Goal: Task Accomplishment & Management: Manage account settings

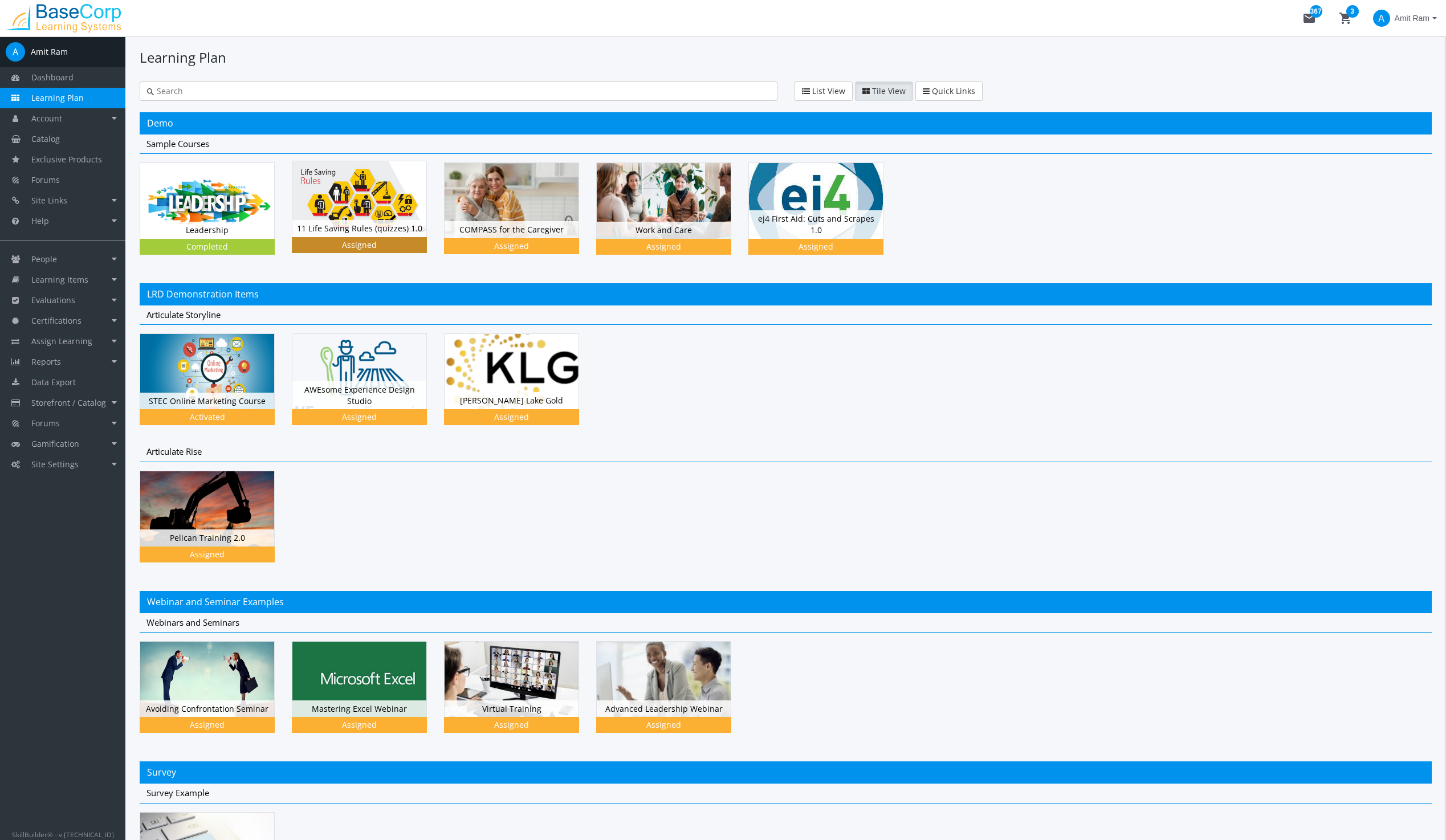
click at [383, 208] on img at bounding box center [359, 199] width 134 height 75
click at [519, 188] on img at bounding box center [512, 199] width 134 height 75
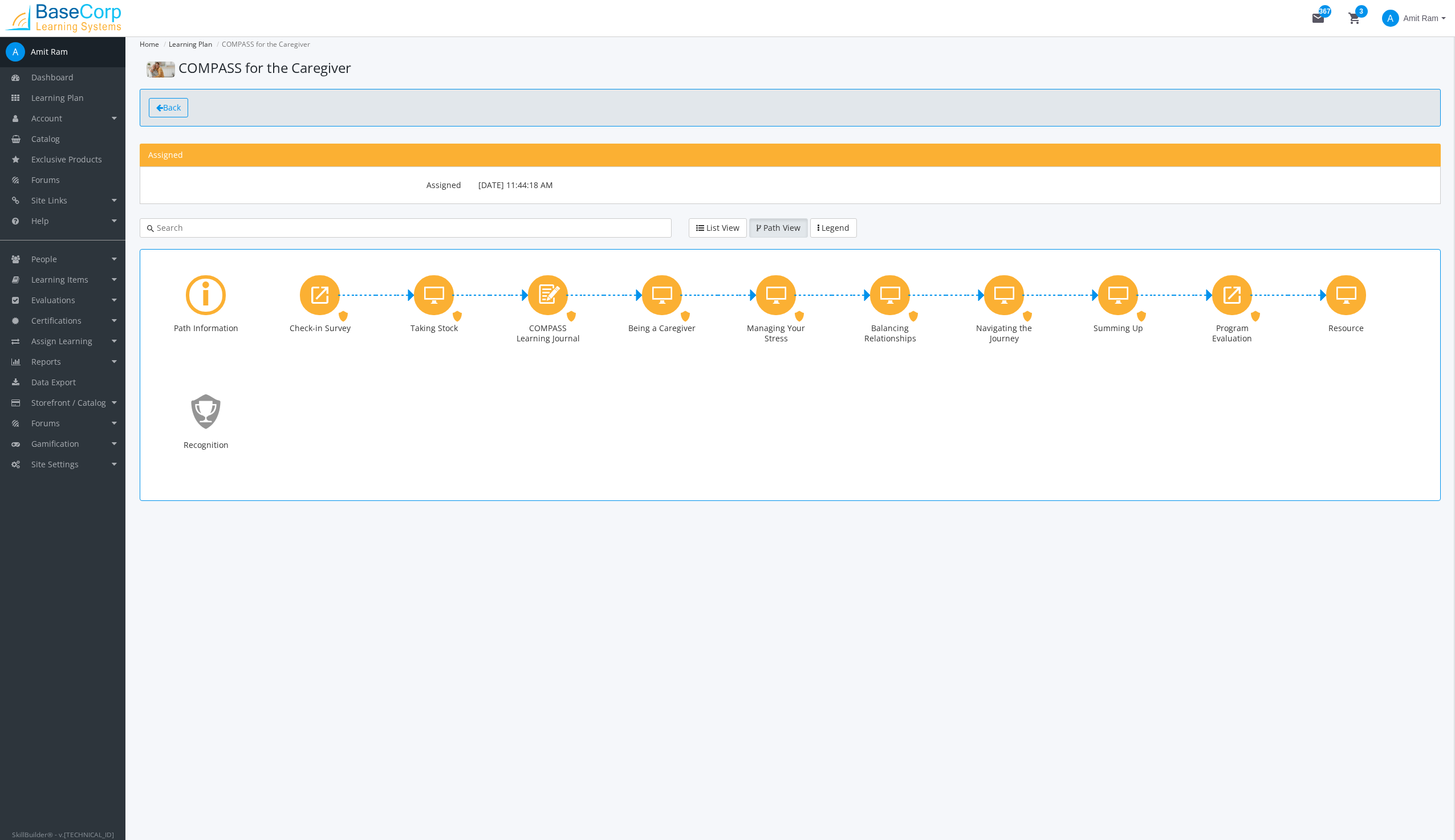
click at [177, 106] on span "Back" at bounding box center [172, 107] width 18 height 11
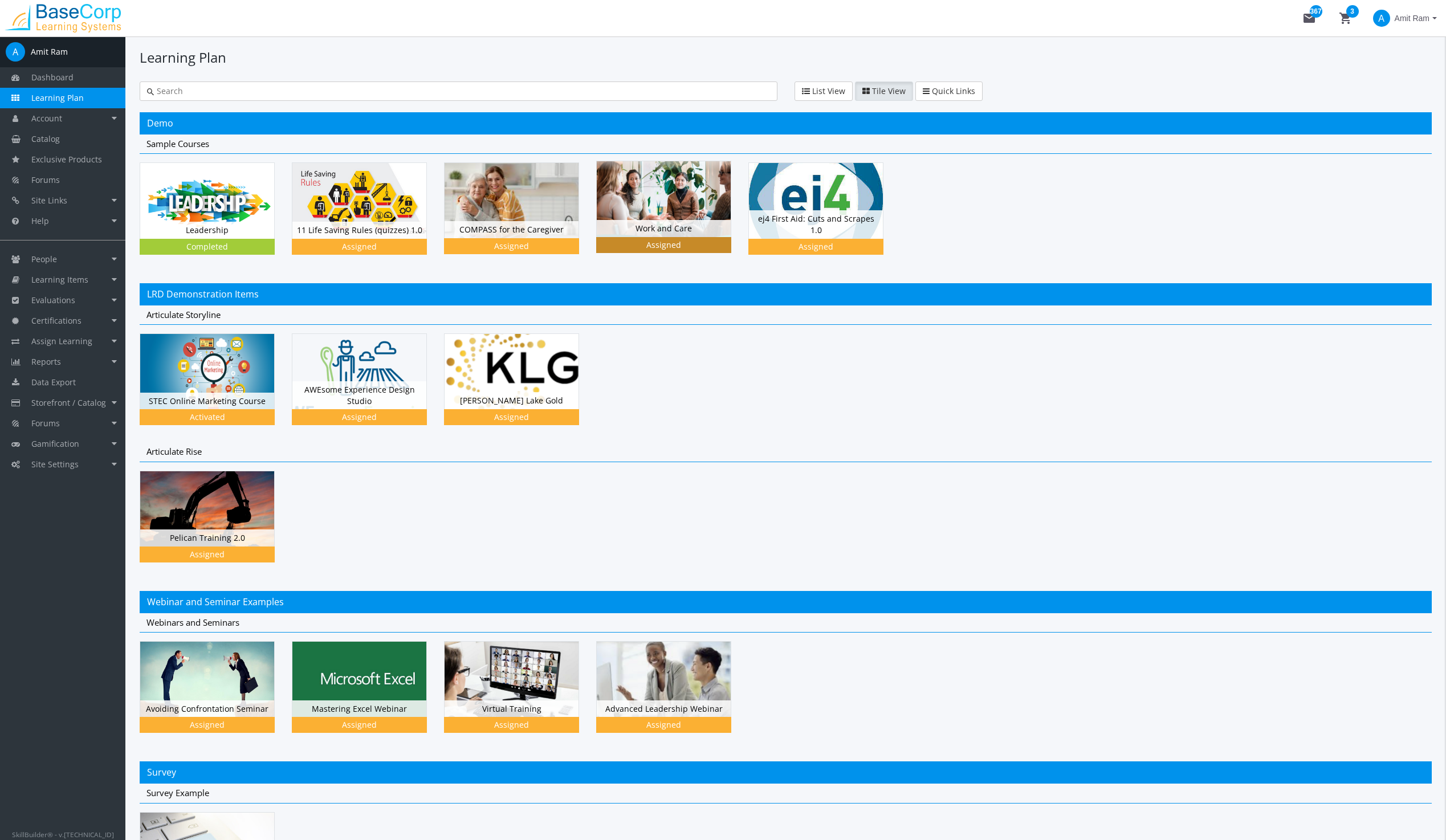
click at [669, 186] on img at bounding box center [664, 199] width 134 height 75
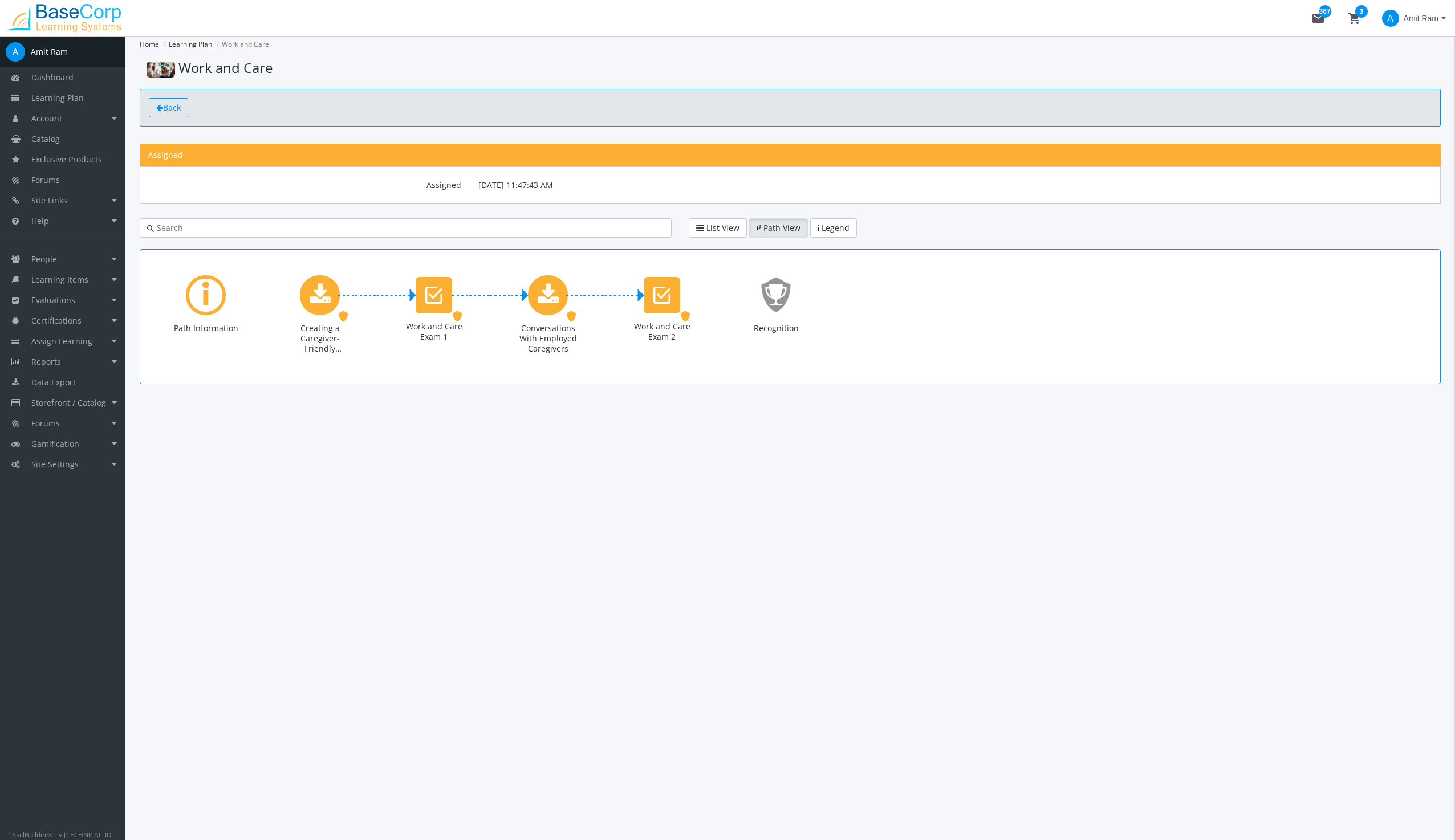
click at [161, 102] on link "Back" at bounding box center [168, 107] width 39 height 19
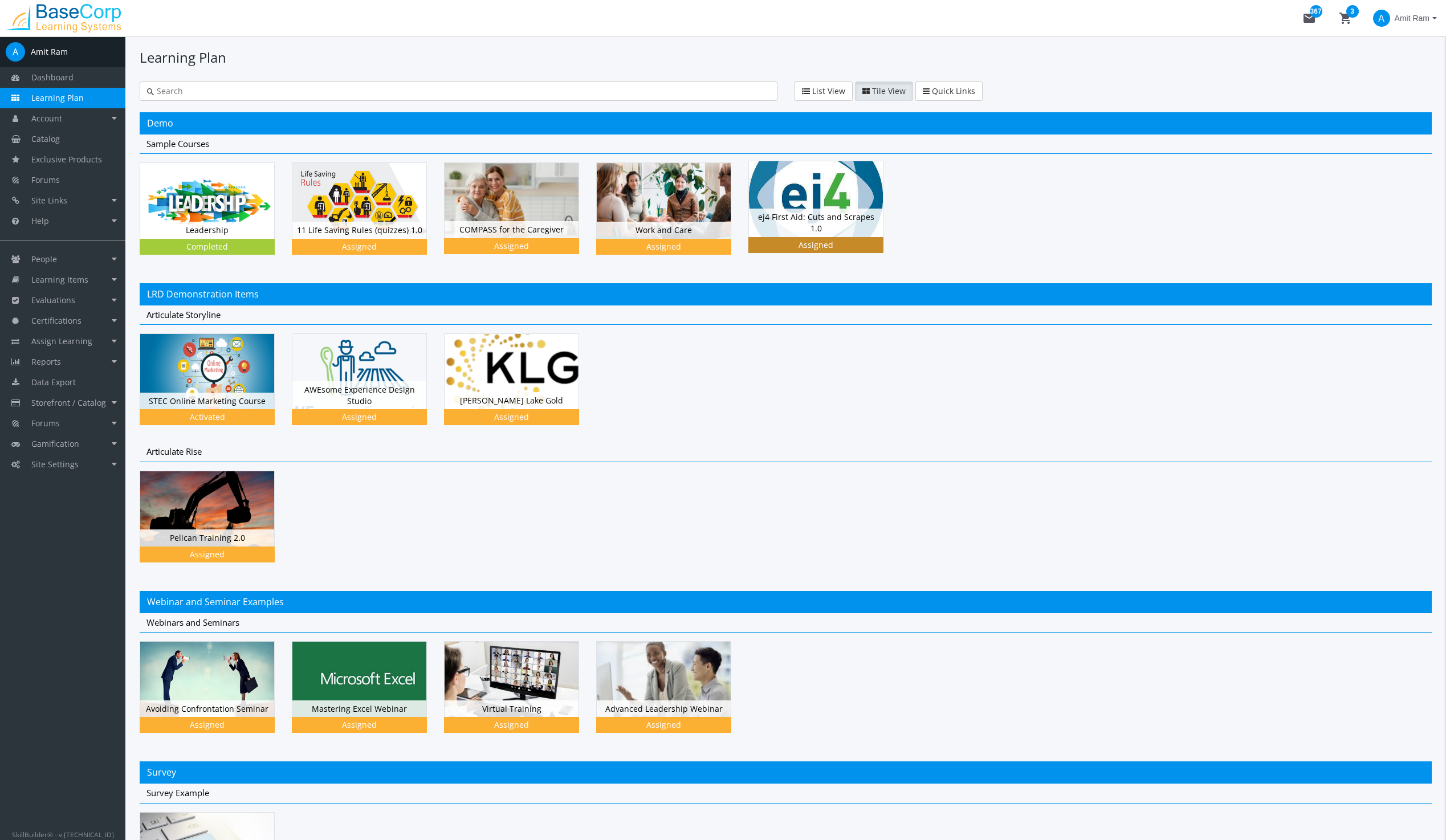
click at [812, 204] on img at bounding box center [816, 199] width 134 height 75
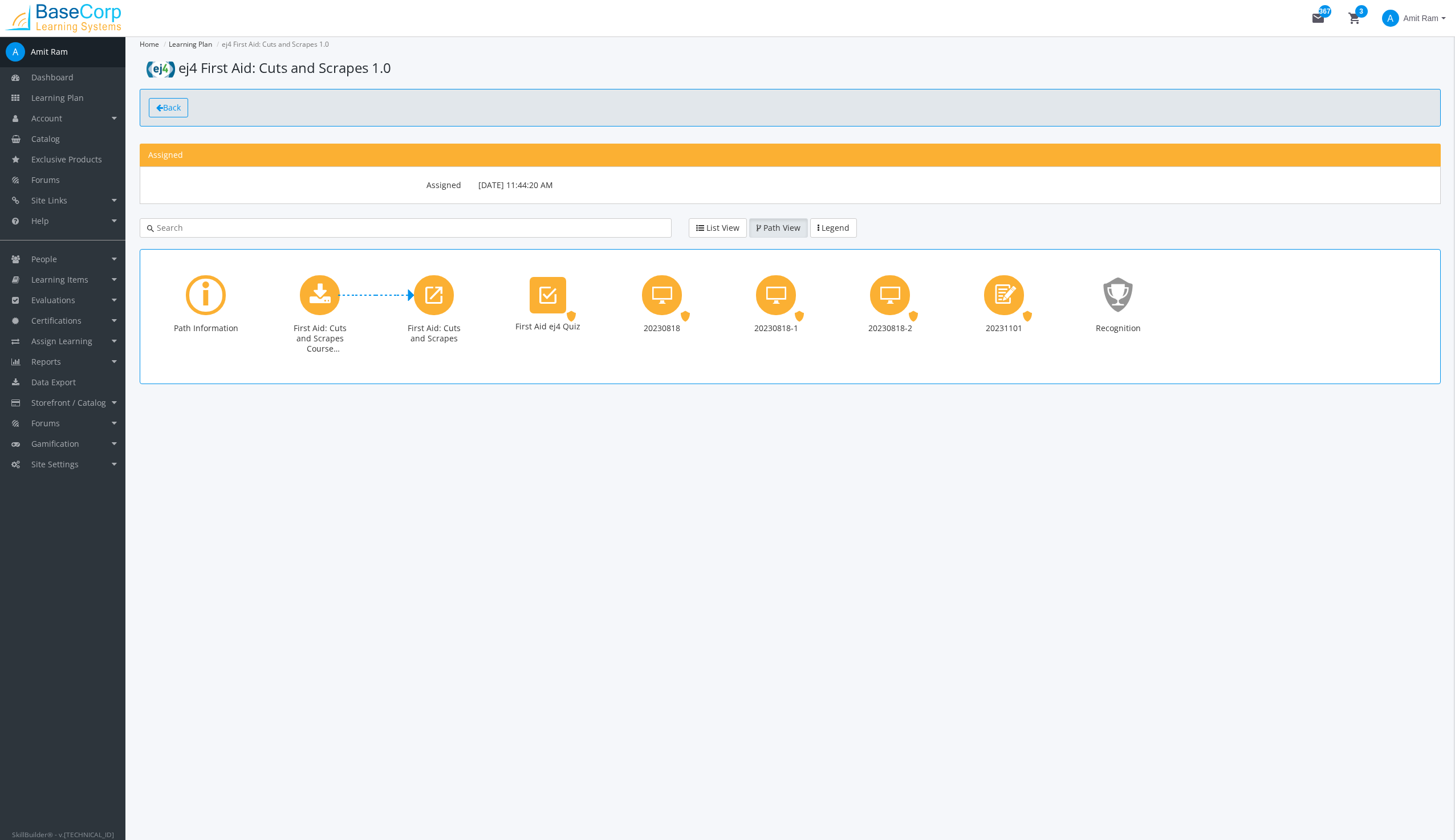
click at [187, 106] on link "Back" at bounding box center [168, 107] width 39 height 19
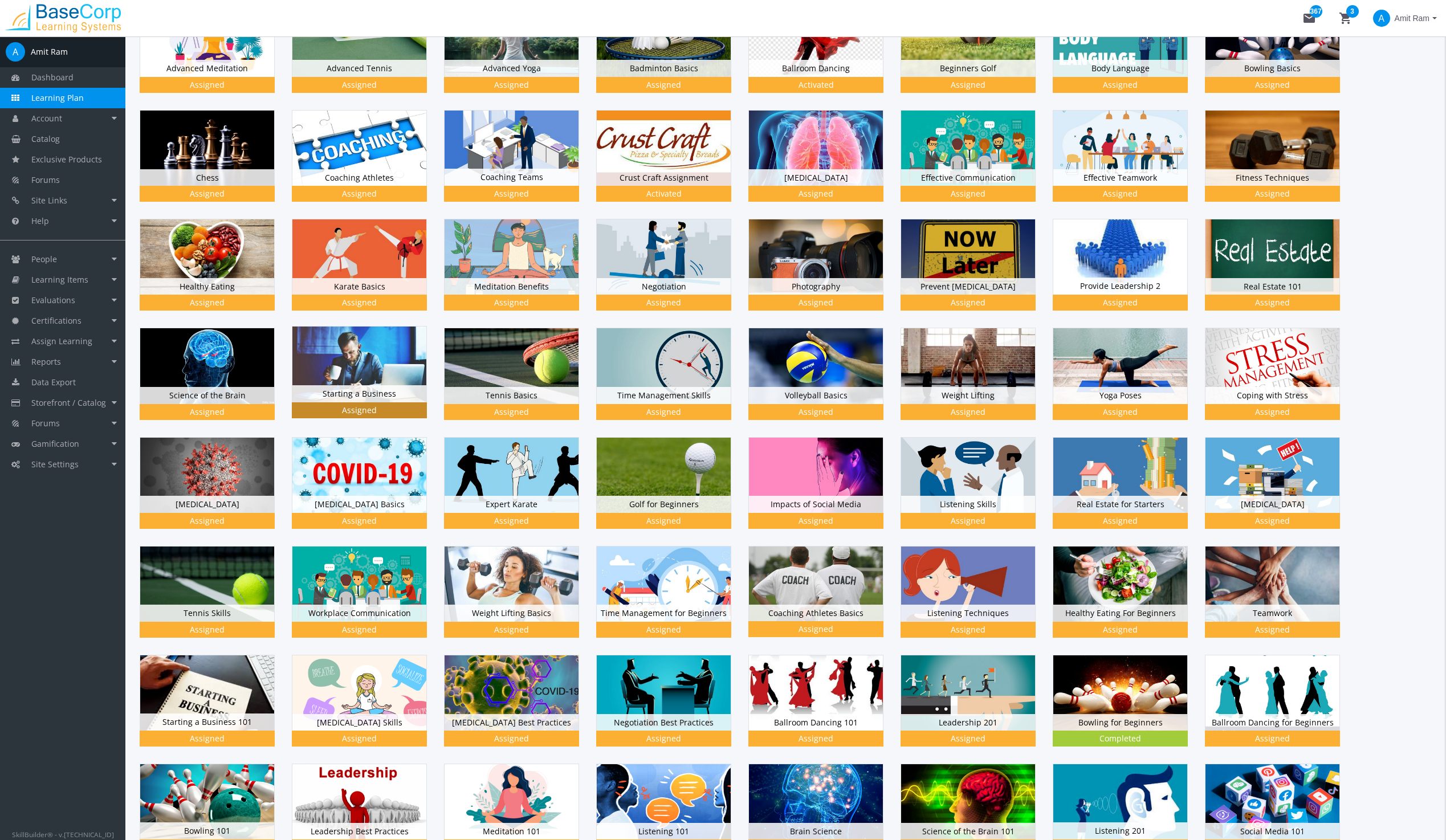
scroll to position [3020, 0]
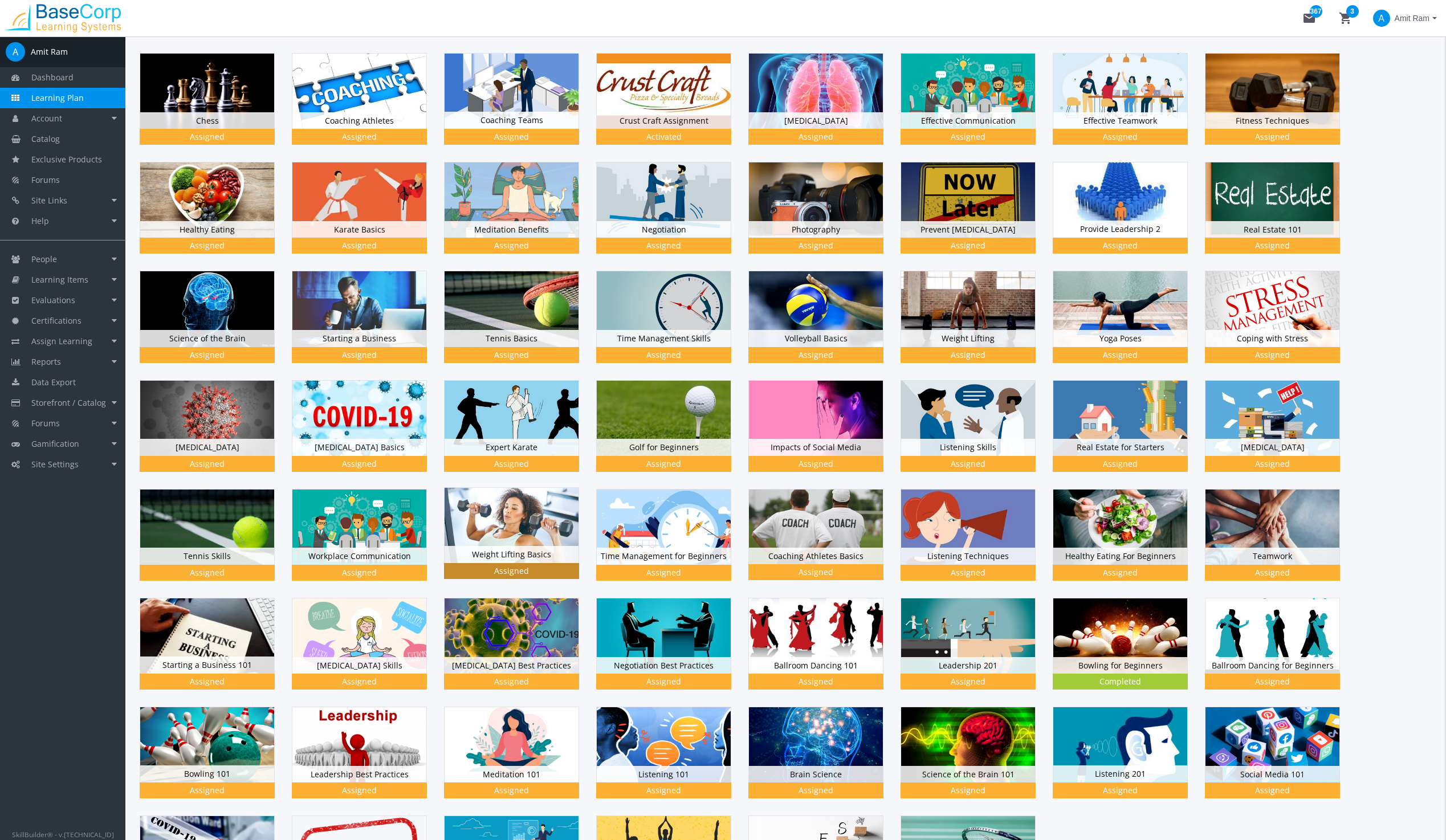
click at [523, 504] on img at bounding box center [512, 525] width 134 height 75
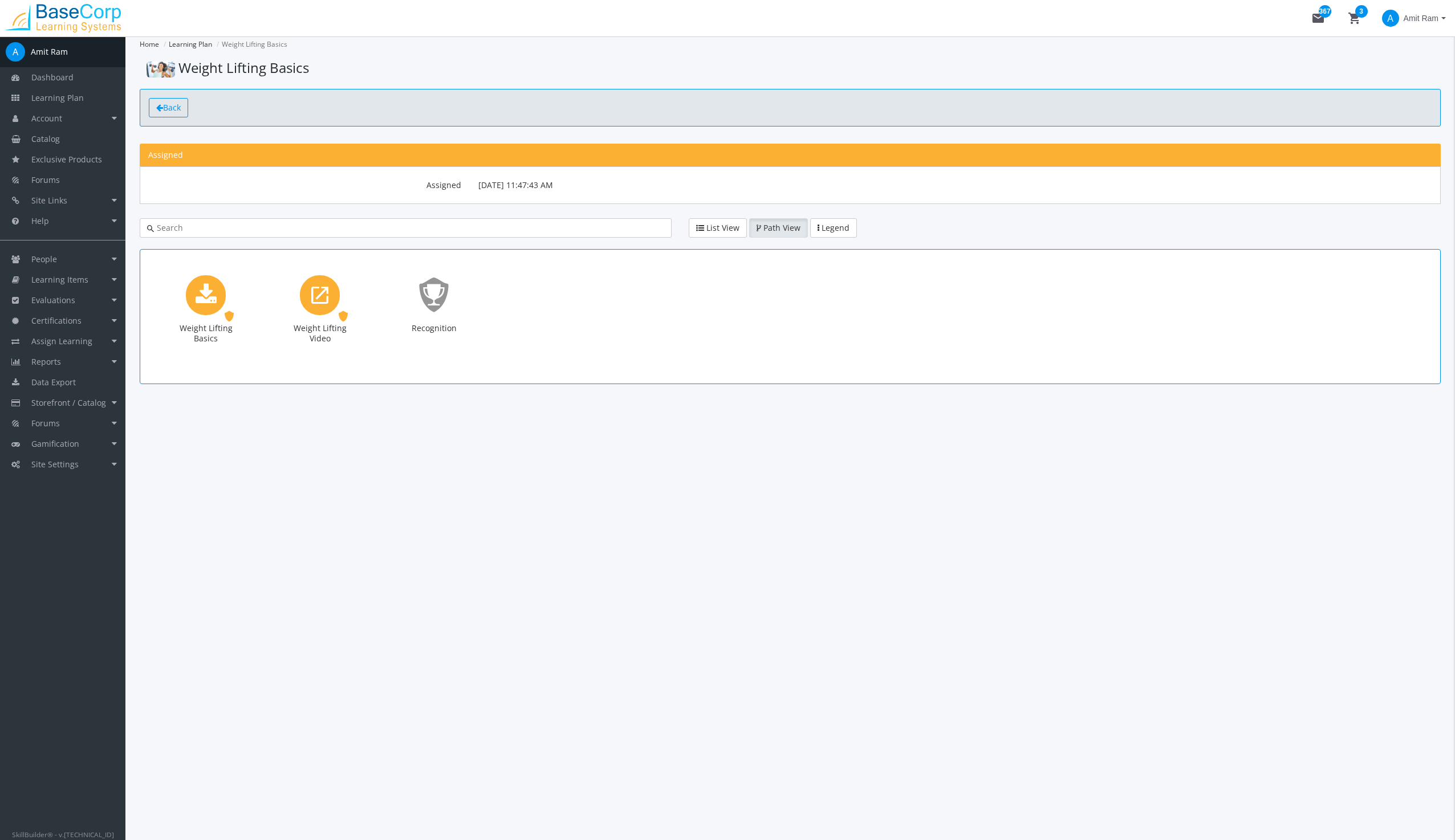
click at [167, 106] on span "Back" at bounding box center [172, 107] width 18 height 11
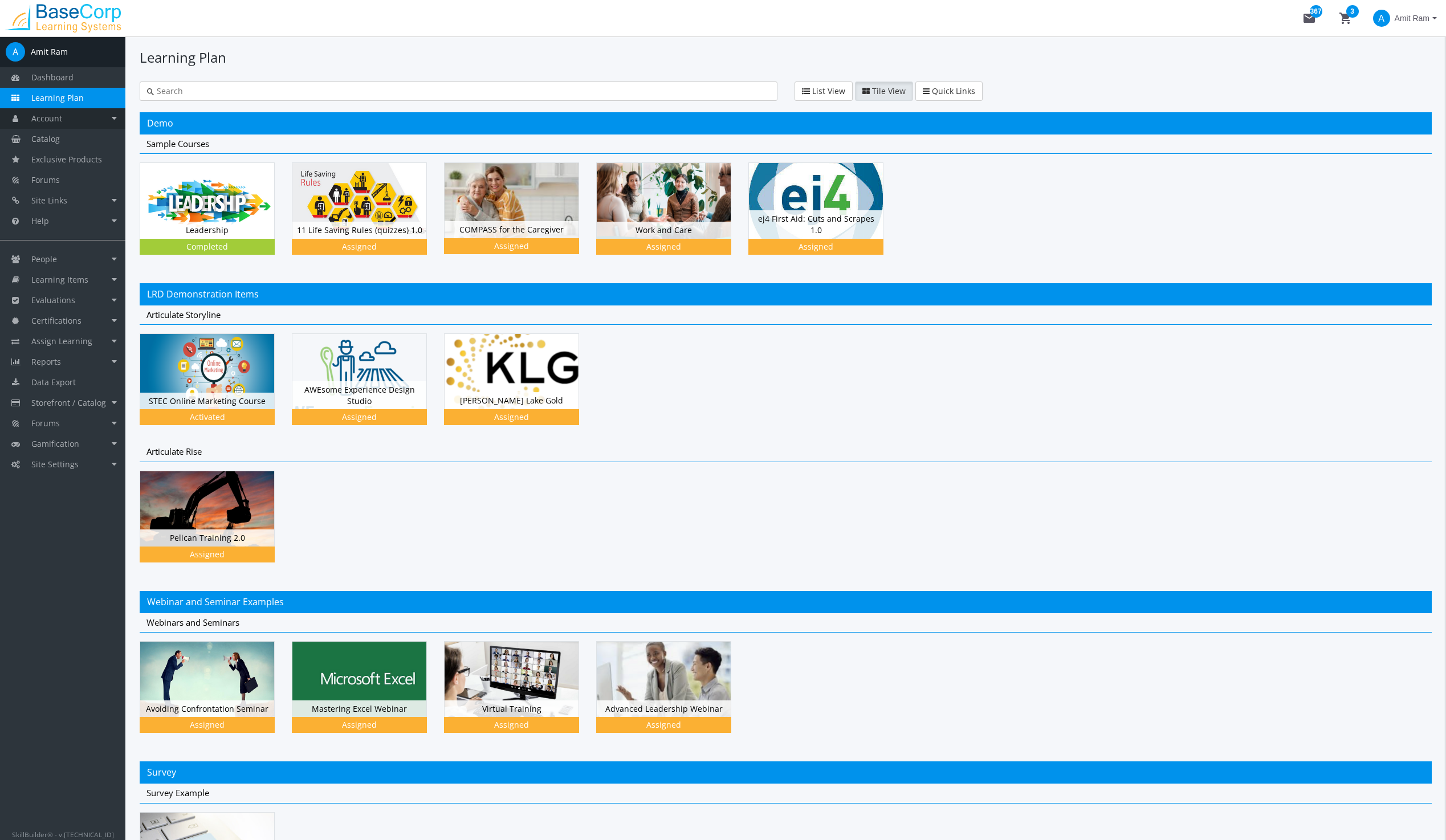
click at [56, 122] on span "Account" at bounding box center [46, 118] width 31 height 11
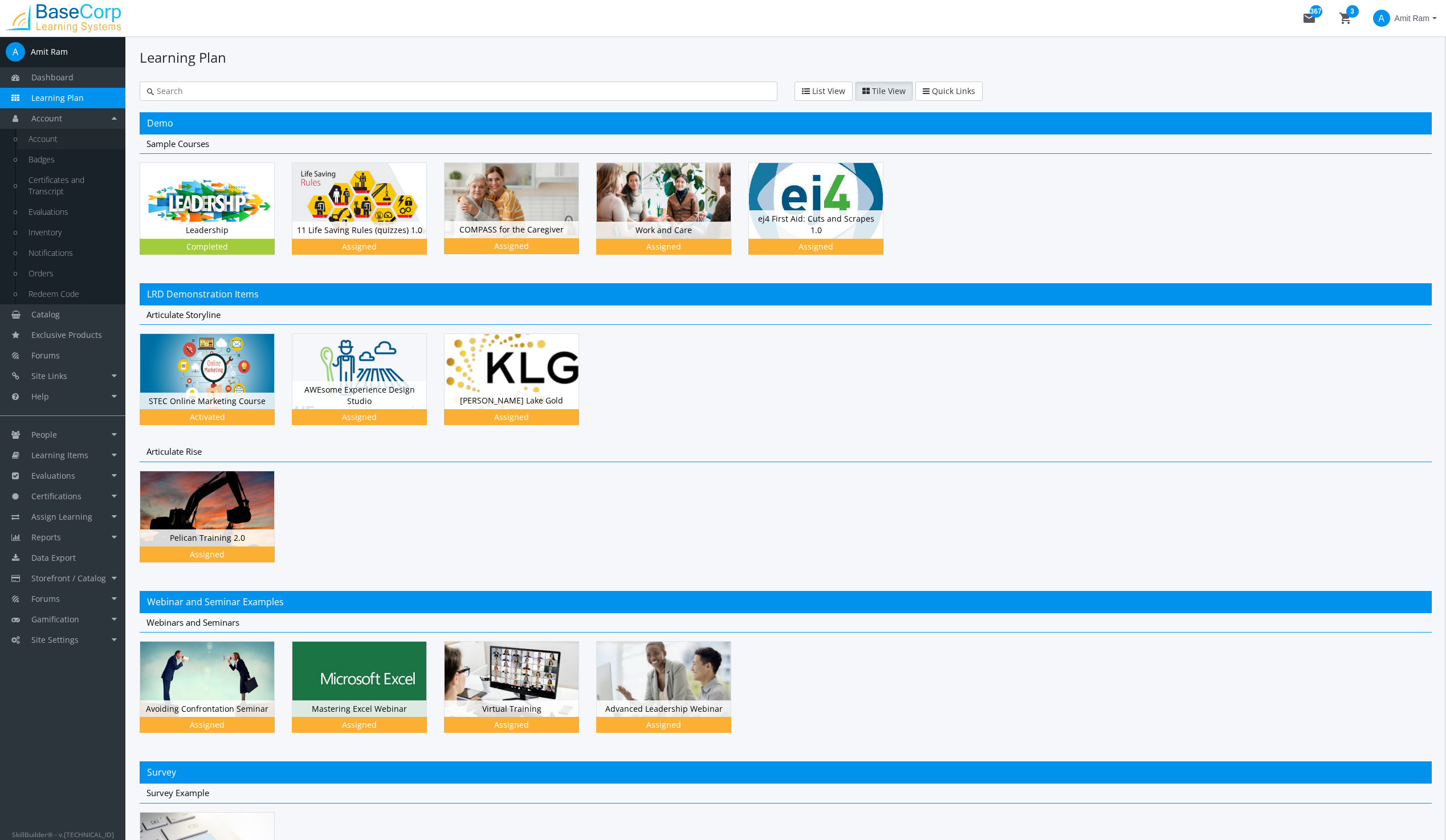
click at [56, 138] on link "Account" at bounding box center [71, 139] width 108 height 20
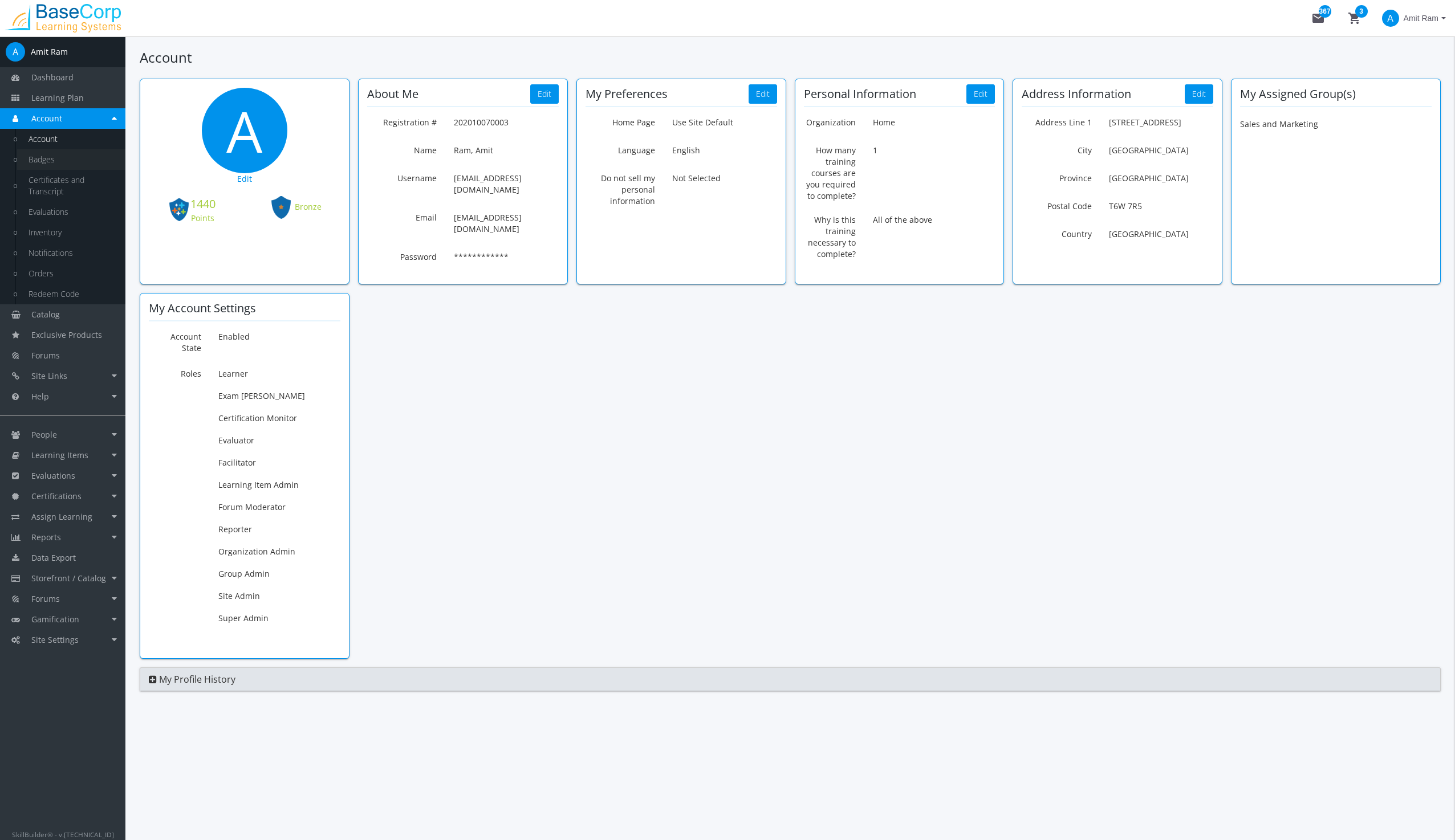
click at [53, 155] on link "Badges" at bounding box center [71, 159] width 108 height 20
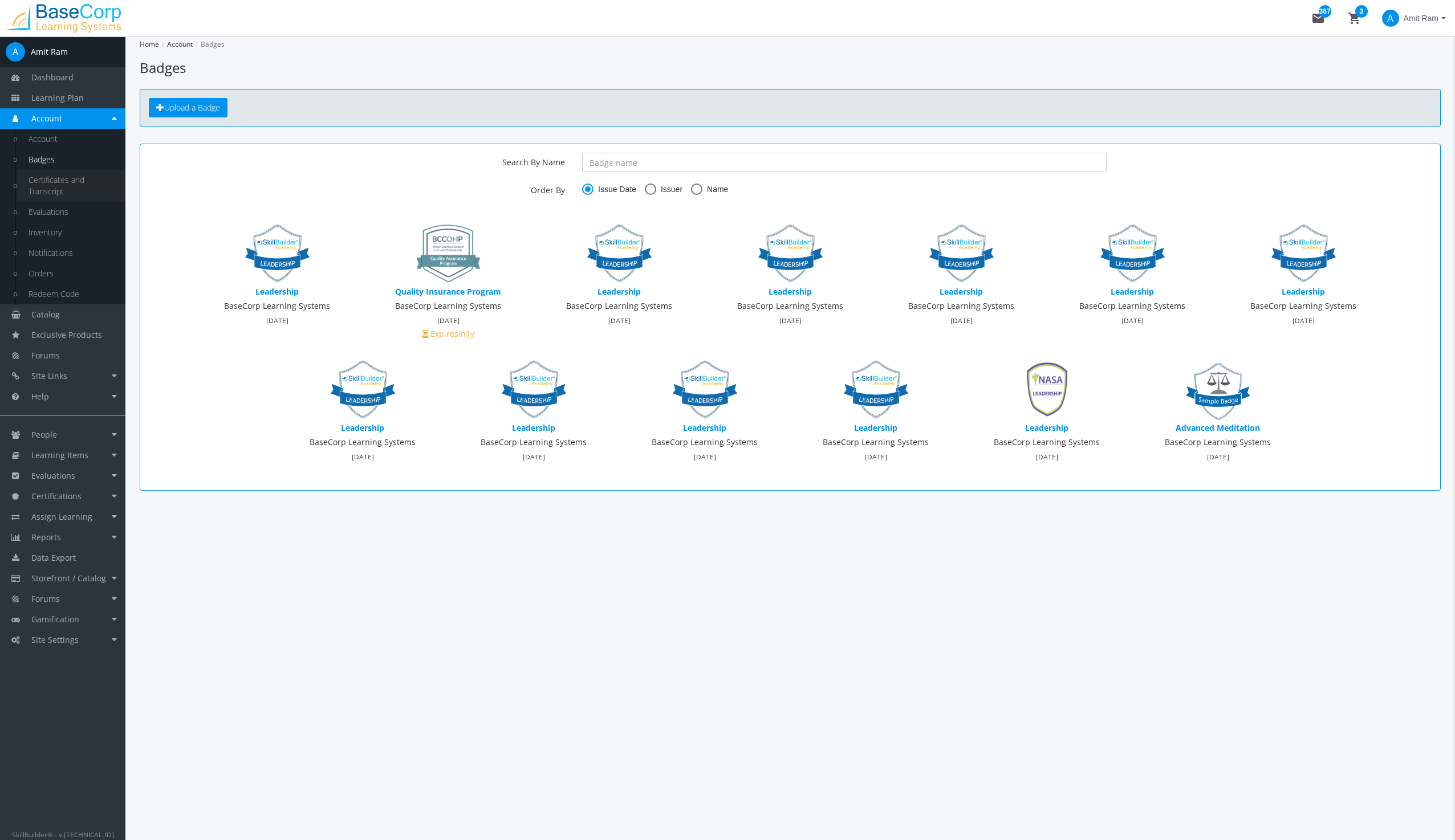
click at [42, 180] on link "Certificates and Transcript" at bounding box center [71, 186] width 108 height 32
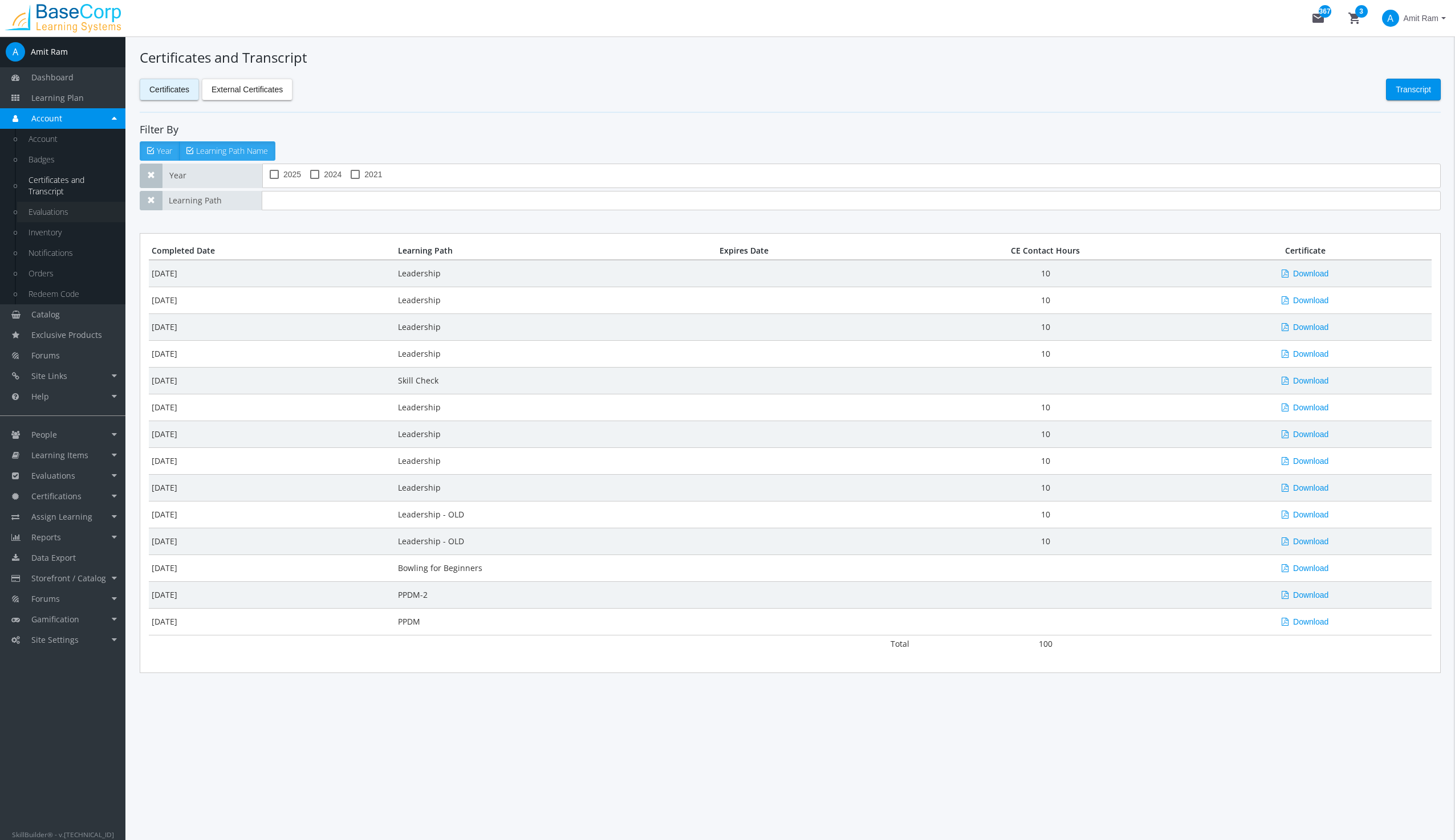
click at [58, 210] on link "Evaluations" at bounding box center [71, 211] width 108 height 20
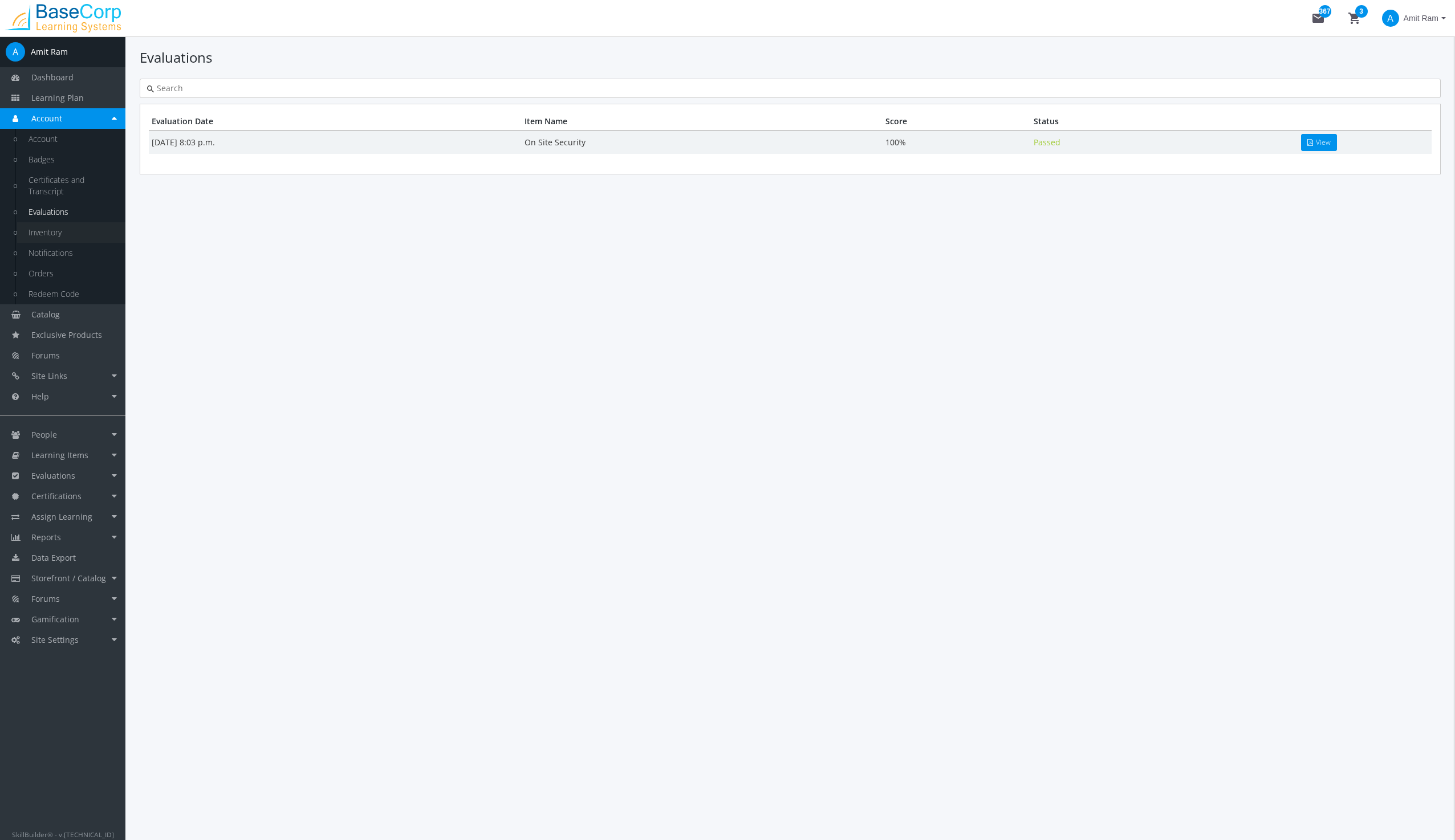
click at [59, 239] on link "Inventory" at bounding box center [71, 232] width 108 height 20
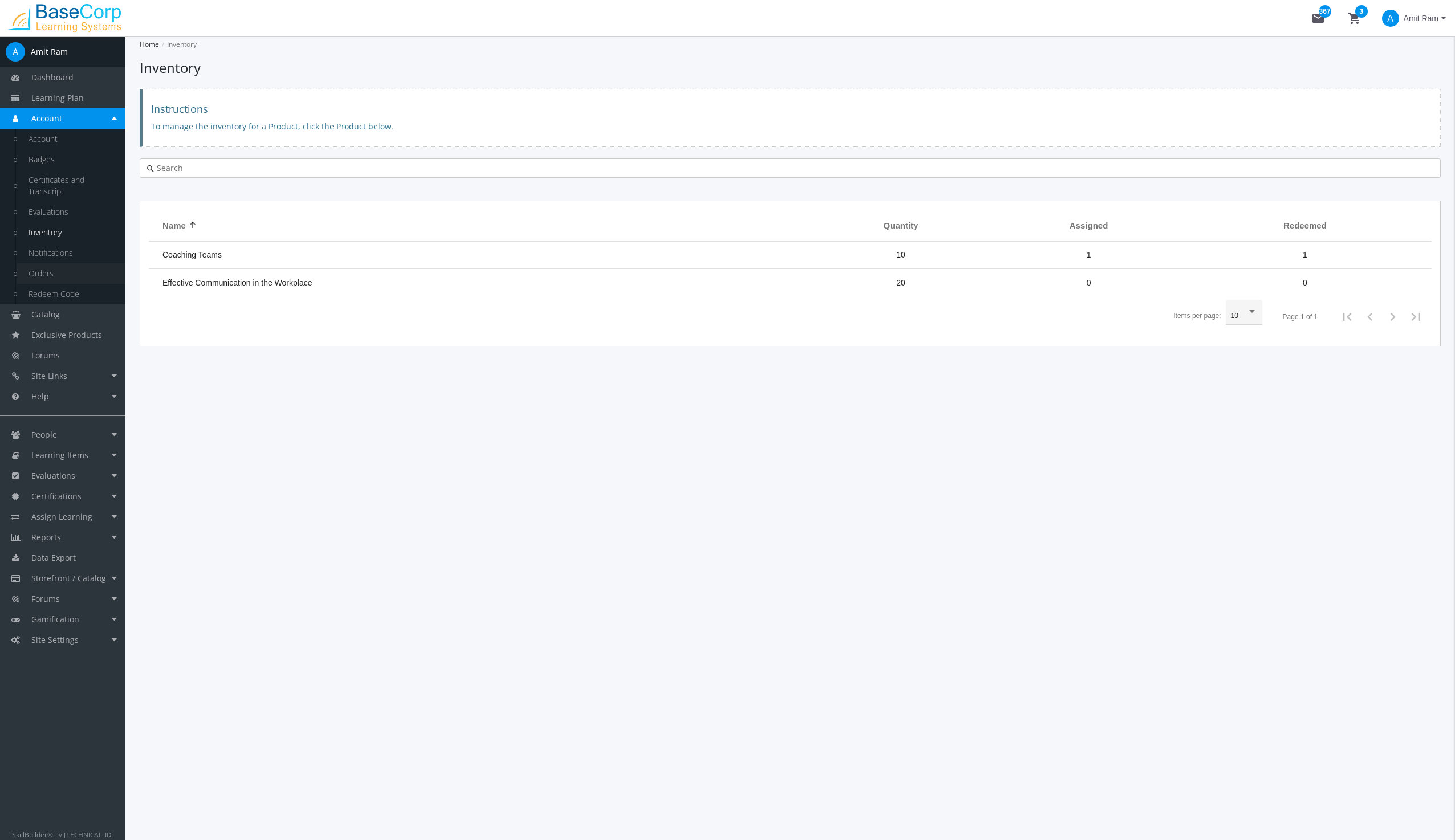
click at [59, 271] on link "Orders" at bounding box center [71, 273] width 108 height 20
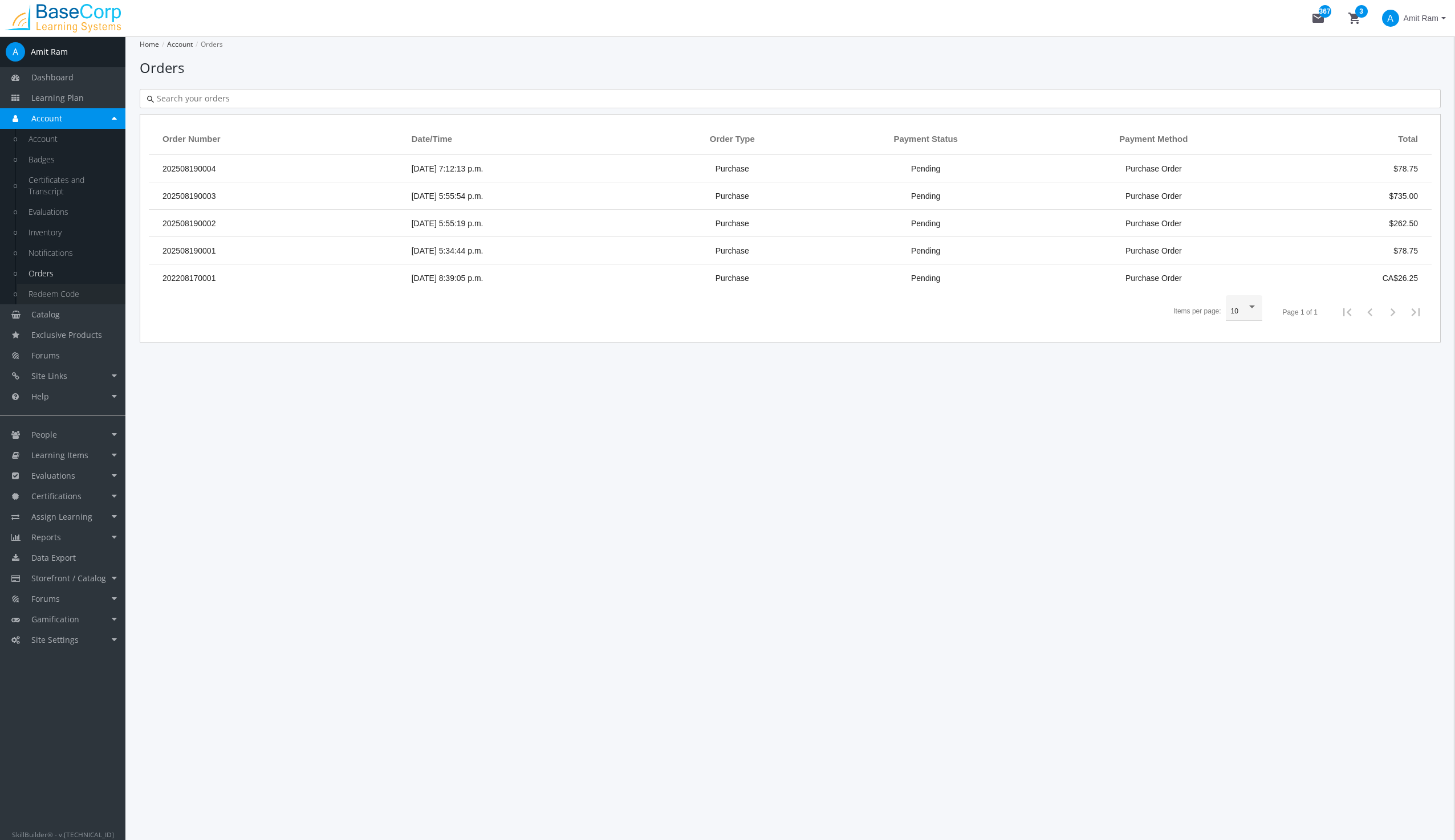
click at [63, 299] on link "Redeem Code" at bounding box center [71, 293] width 108 height 20
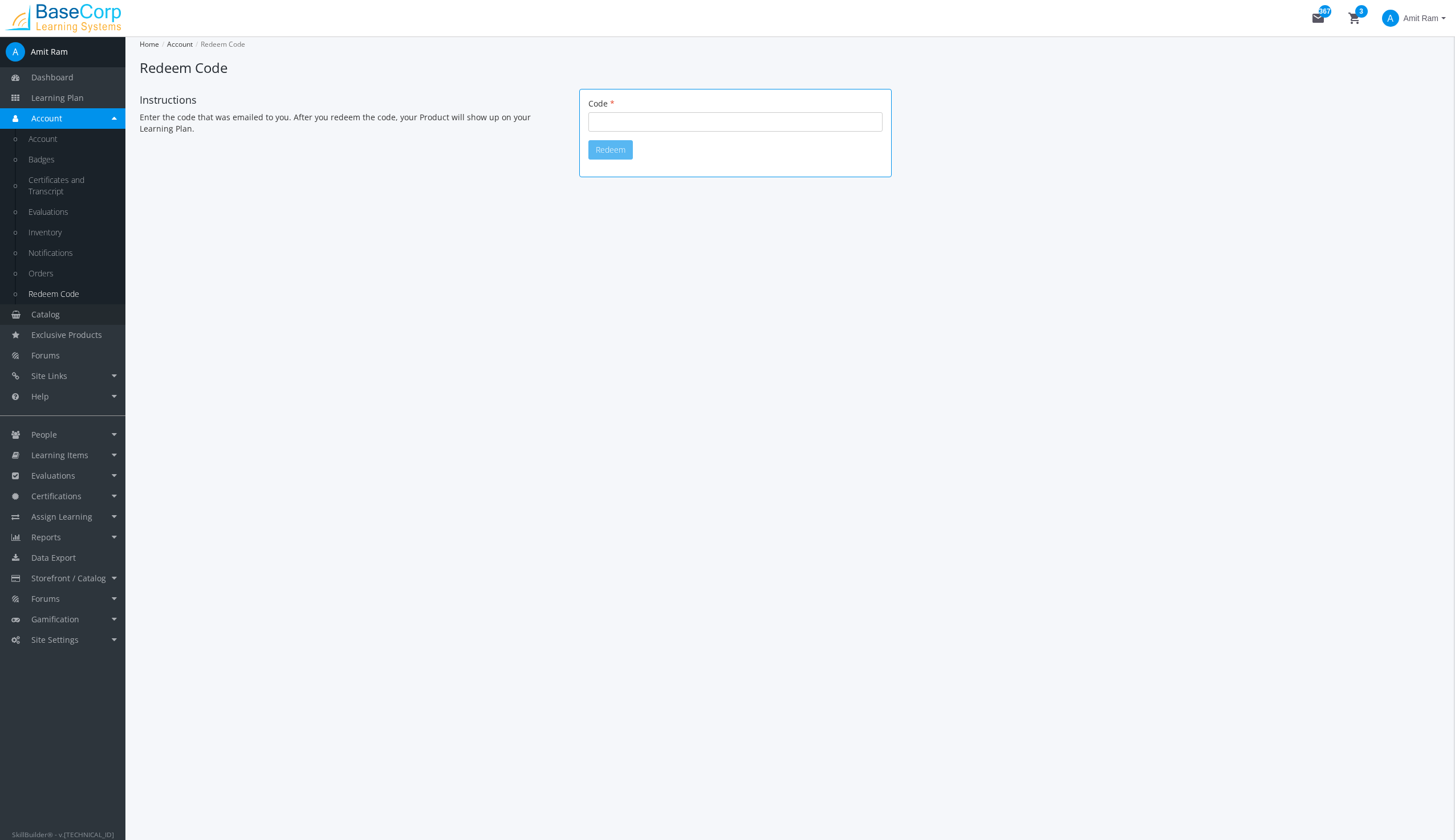
click at [57, 316] on span "Catalog" at bounding box center [45, 314] width 28 height 11
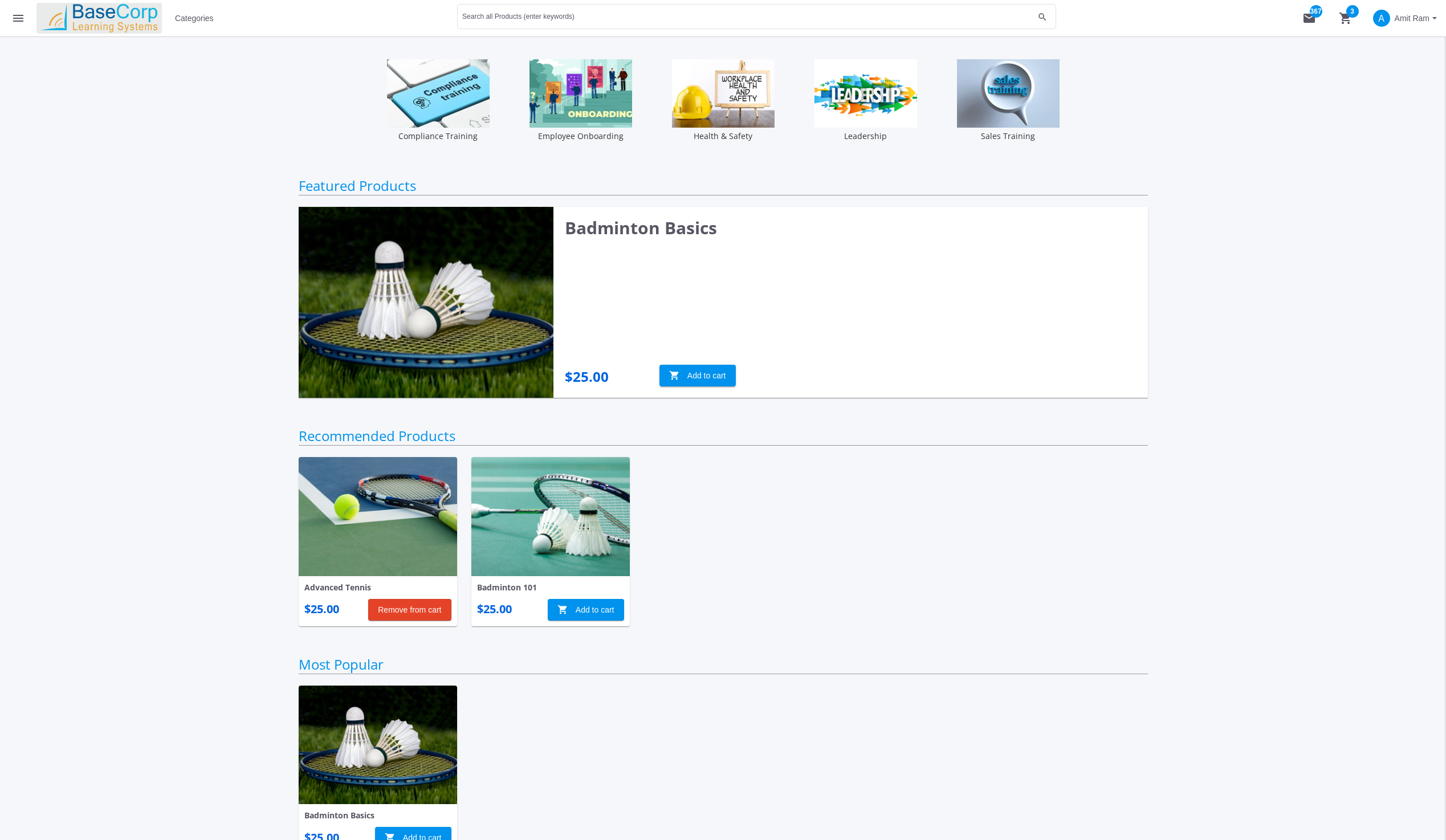
click at [106, 19] on img at bounding box center [99, 18] width 126 height 28
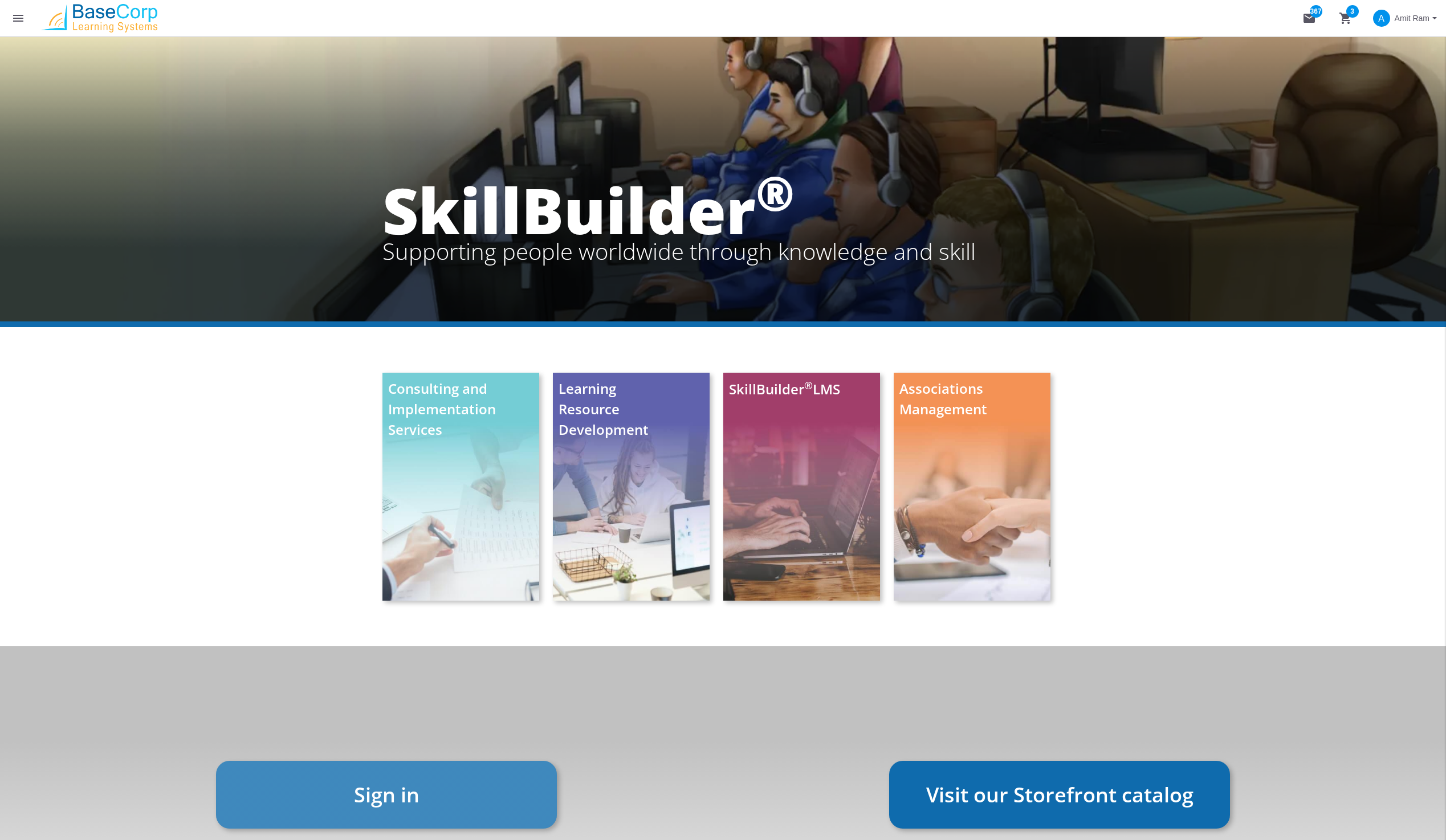
click at [393, 797] on link "Sign in" at bounding box center [387, 794] width 341 height 68
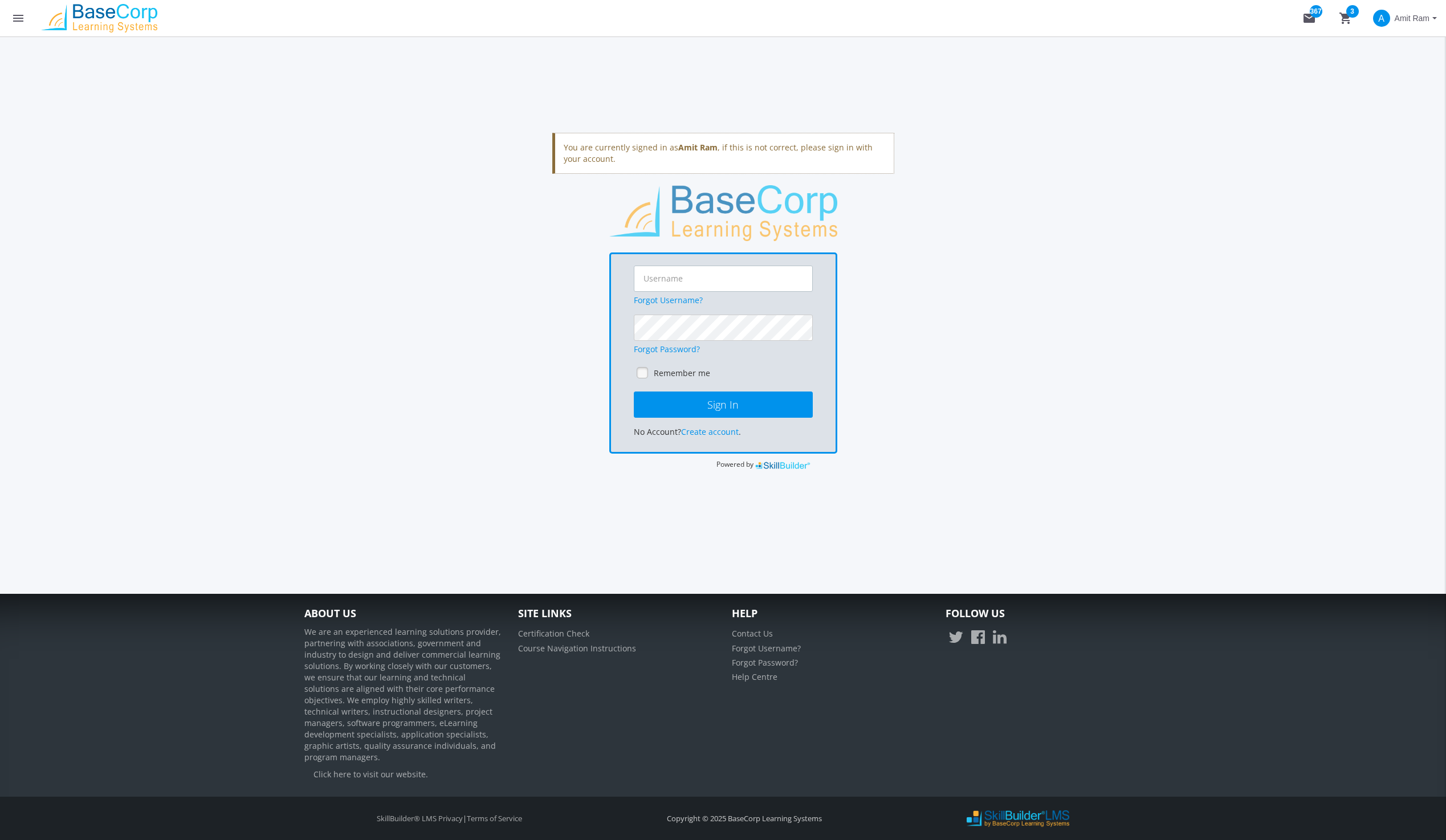
type input "[EMAIL_ADDRESS][DOMAIN_NAME]"
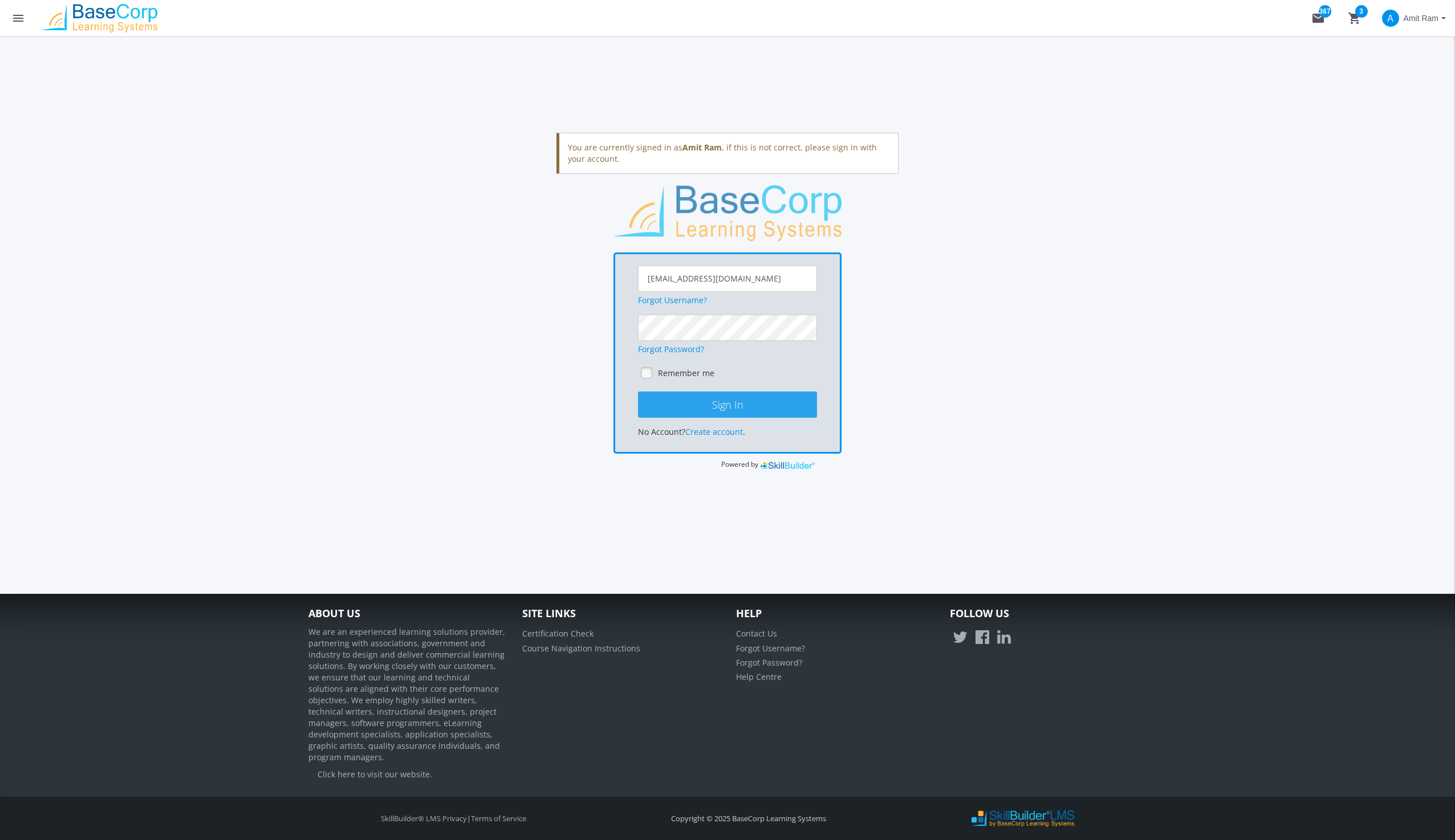
click at [725, 408] on button "Sign In" at bounding box center [727, 404] width 179 height 26
